Goal: Task Accomplishment & Management: Manage account settings

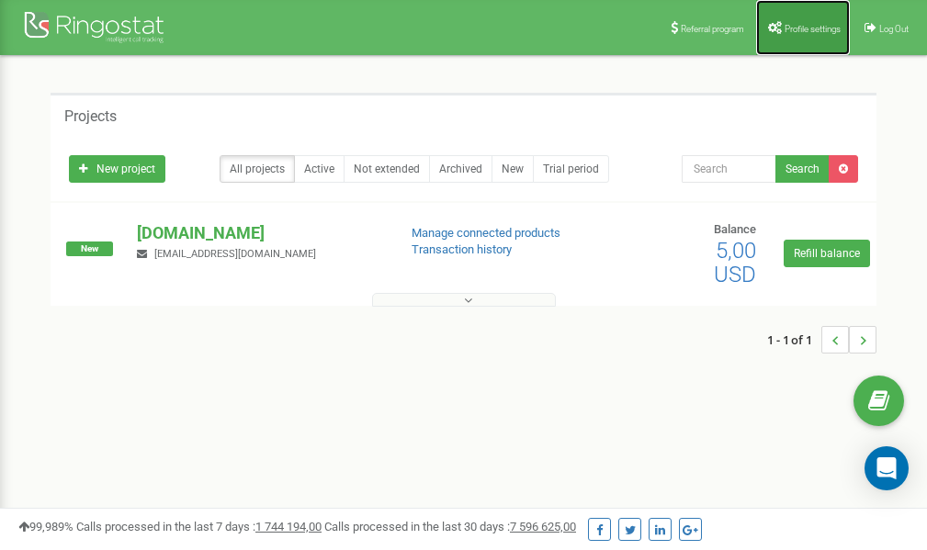
click at [802, 26] on span "Profile settings" at bounding box center [813, 29] width 56 height 10
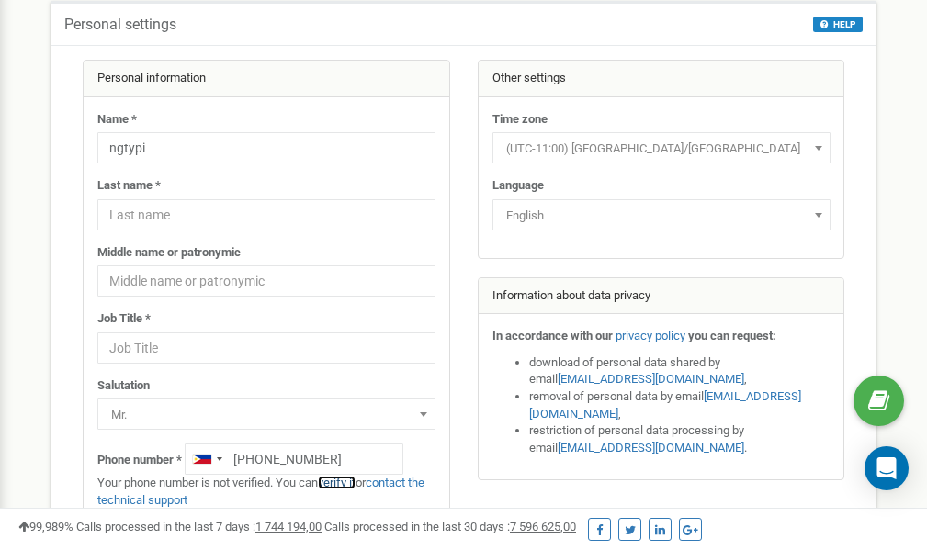
click at [346, 484] on link "verify it" at bounding box center [337, 483] width 38 height 14
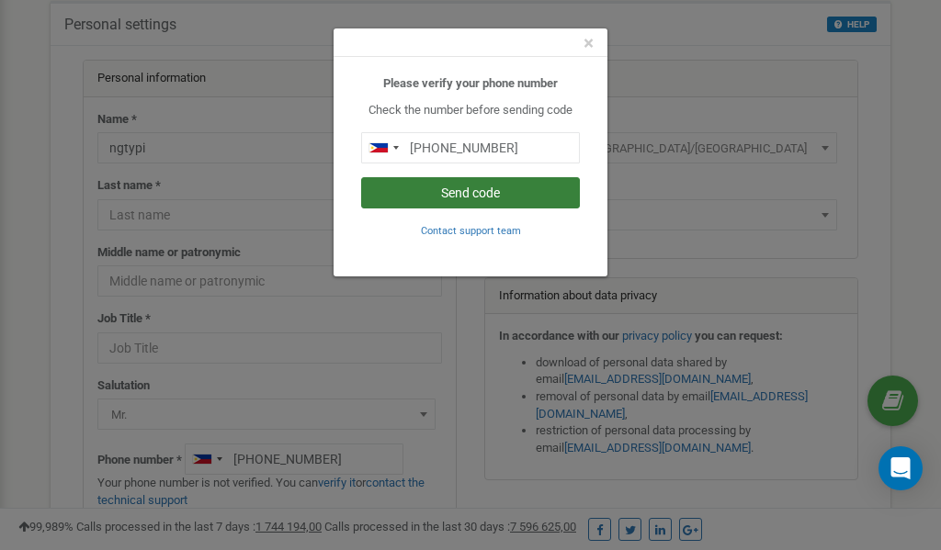
click at [446, 193] on button "Send code" at bounding box center [470, 192] width 219 height 31
